Goal: Transaction & Acquisition: Download file/media

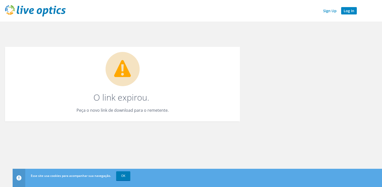
click at [350, 11] on link "Log In" at bounding box center [350, 10] width 16 height 7
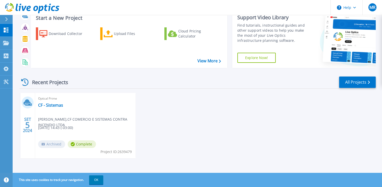
scroll to position [18, 0]
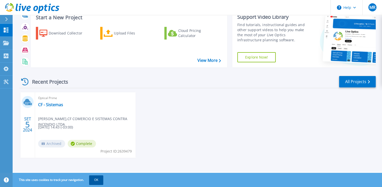
click at [98, 176] on button "OK" at bounding box center [96, 179] width 14 height 9
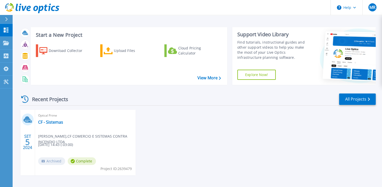
scroll to position [0, 0]
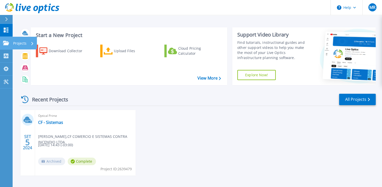
click at [27, 46] on div "Projects" at bounding box center [23, 43] width 21 height 13
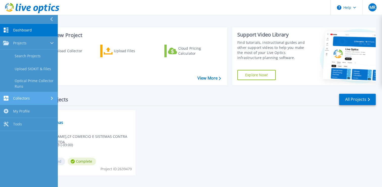
click at [34, 97] on div "Collectors" at bounding box center [29, 98] width 52 height 5
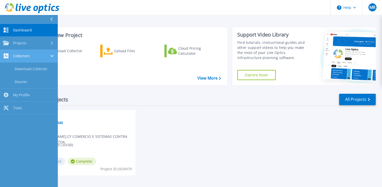
click at [29, 56] on span "Collectors" at bounding box center [21, 56] width 17 height 5
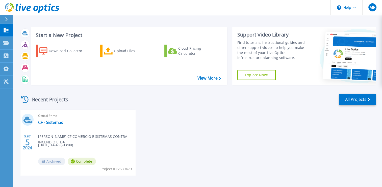
click at [190, 103] on div "Recent Projects All Projects" at bounding box center [197, 99] width 357 height 13
click at [54, 51] on div "Download Collector" at bounding box center [69, 51] width 40 height 10
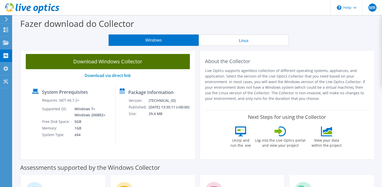
click at [111, 63] on link "Download Windows Collector" at bounding box center [108, 61] width 164 height 15
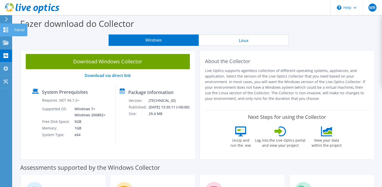
click at [4, 29] on use at bounding box center [6, 29] width 5 height 5
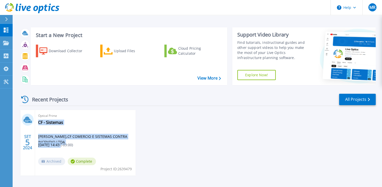
drag, startPoint x: 38, startPoint y: 145, endPoint x: 61, endPoint y: 145, distance: 23.3
click at [61, 145] on div "Optical Prime CF - Sistemas [PERSON_NAME] , CF COMERCIO E SISTEMAS CONTRA INCEN…" at bounding box center [85, 142] width 101 height 65
drag, startPoint x: 61, startPoint y: 145, endPoint x: 87, endPoint y: 140, distance: 26.6
click at [87, 138] on span "[PERSON_NAME] , CF COMERCIO E SISTEMAS CONTRA INCENDIO LTDA" at bounding box center [87, 138] width 98 height 11
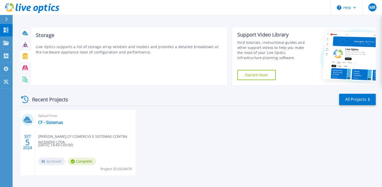
click at [29, 54] on div at bounding box center [24, 56] width 11 height 12
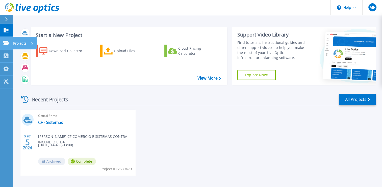
click at [14, 43] on p "Projects" at bounding box center [19, 43] width 13 height 13
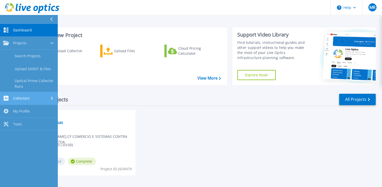
click at [33, 98] on div "Collectors" at bounding box center [29, 98] width 52 height 5
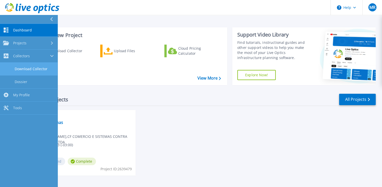
click at [26, 70] on link "Download Collector" at bounding box center [29, 68] width 58 height 13
